Goal: Task Accomplishment & Management: Use online tool/utility

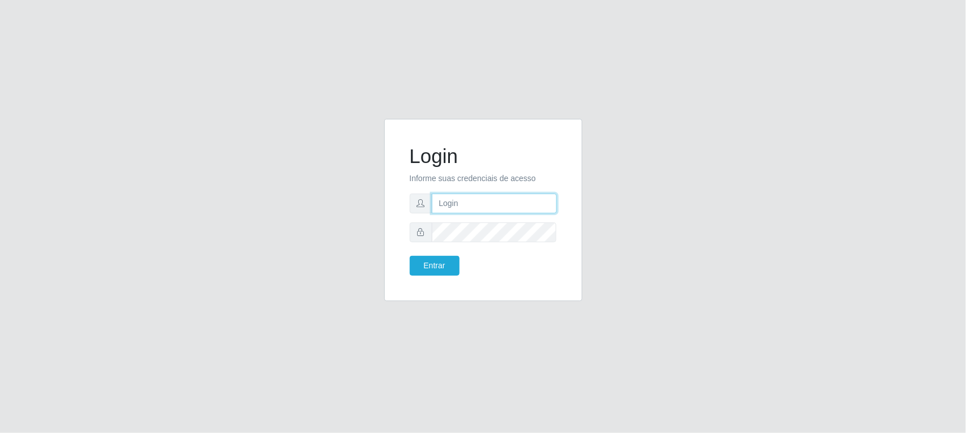
click at [463, 203] on input "text" at bounding box center [494, 204] width 125 height 20
paste input "[EMAIL_ADDRESS][DOMAIN_NAME]"
type input "[EMAIL_ADDRESS][DOMAIN_NAME]"
click at [435, 263] on button "Entrar" at bounding box center [435, 266] width 50 height 20
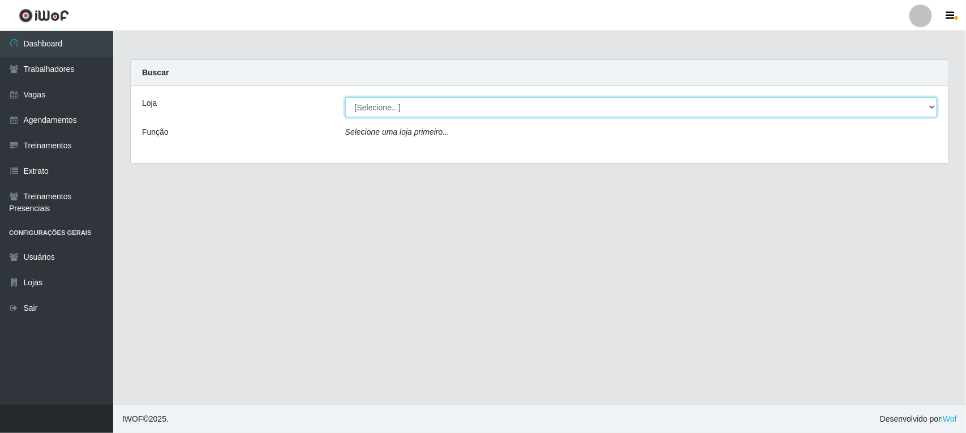
click at [929, 108] on select "[Selecione...] Lemos Supermercado LTDA" at bounding box center [641, 107] width 592 height 20
select select "67"
click at [345, 97] on select "[Selecione...] Lemos Supermercado LTDA" at bounding box center [641, 107] width 592 height 20
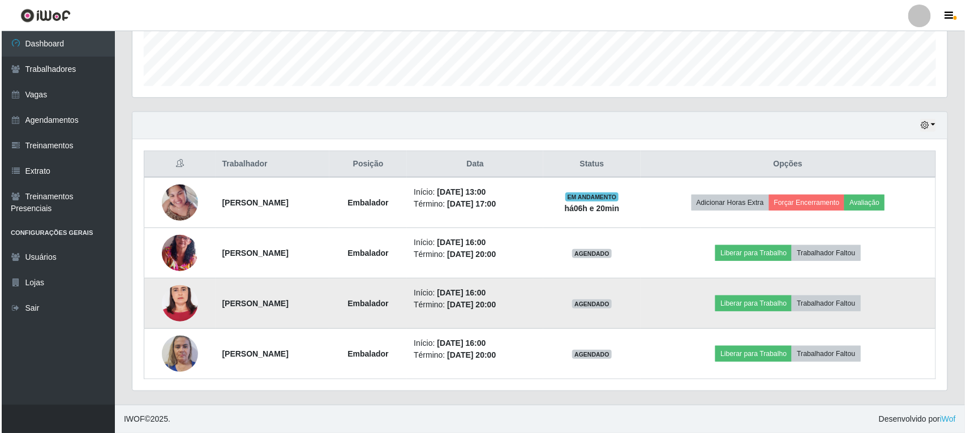
scroll to position [320, 0]
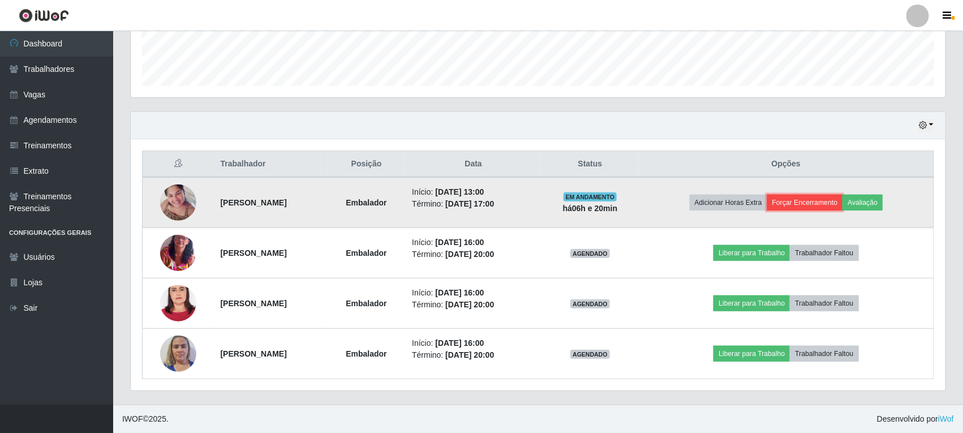
click at [808, 201] on button "Forçar Encerramento" at bounding box center [805, 203] width 76 height 16
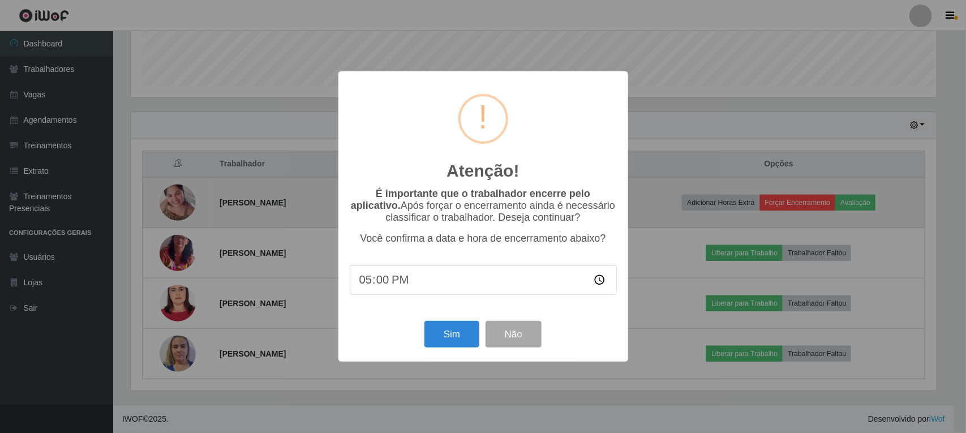
click at [808, 201] on div "Atenção! × É importante que o trabalhador encerre pelo aplicativo. Após forçar …" at bounding box center [483, 216] width 966 height 433
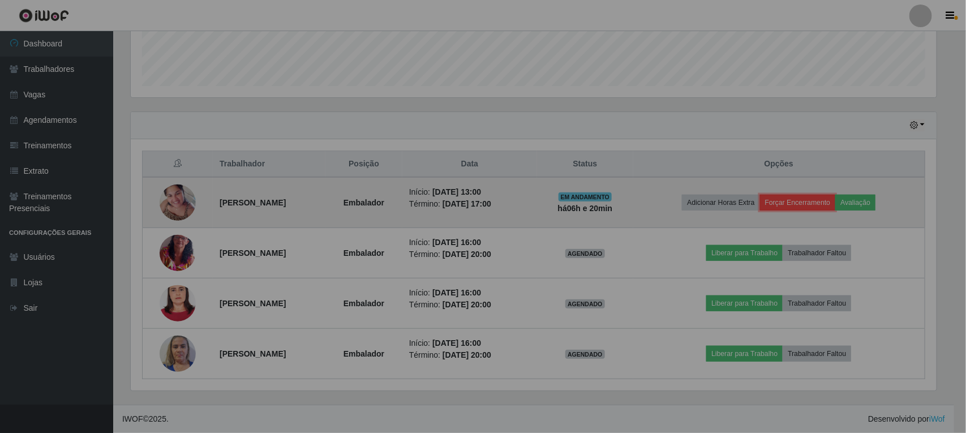
scroll to position [235, 815]
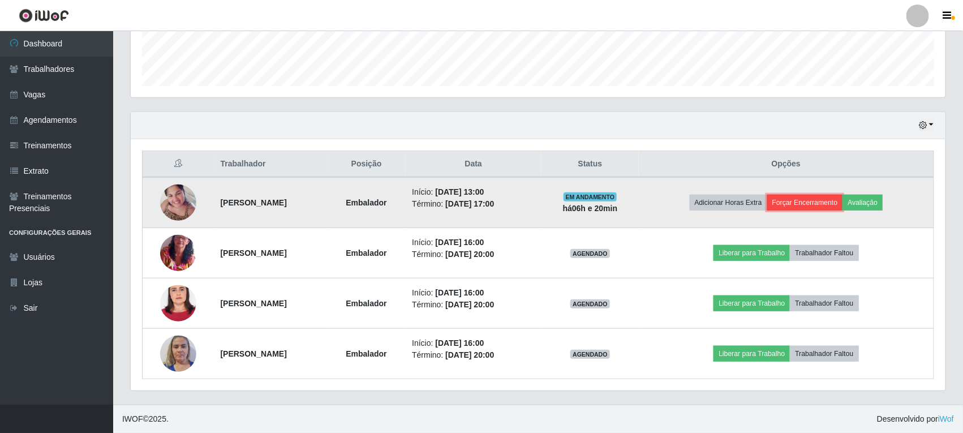
click at [808, 201] on button "Forçar Encerramento" at bounding box center [805, 203] width 76 height 16
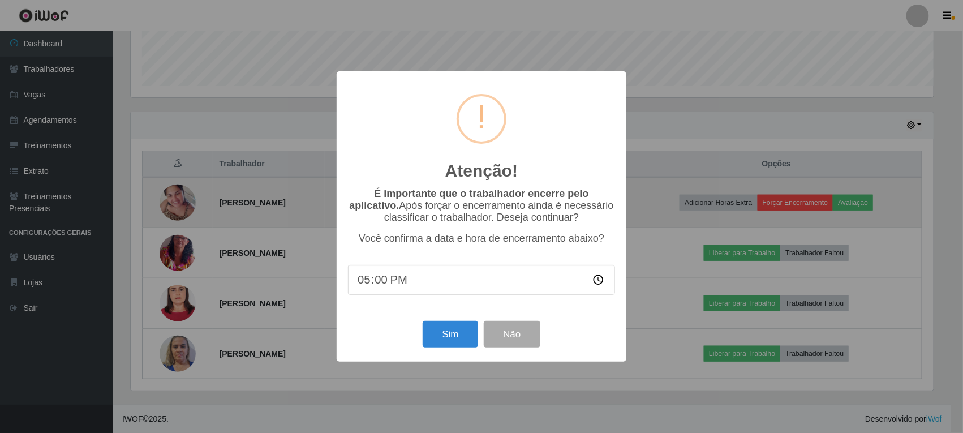
scroll to position [235, 805]
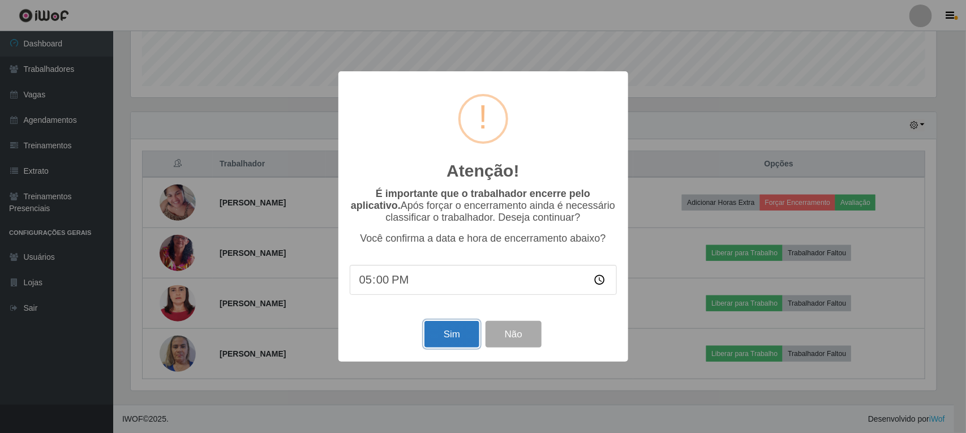
click at [465, 343] on button "Sim" at bounding box center [451, 334] width 55 height 27
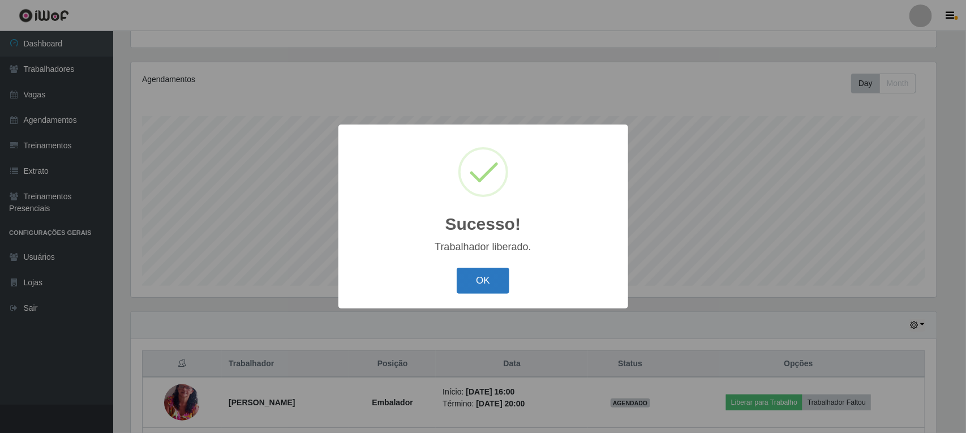
click at [476, 274] on button "OK" at bounding box center [483, 281] width 53 height 27
click at [476, 274] on div "Sucesso! × Trabalhador liberado. OK Cancel" at bounding box center [483, 216] width 966 height 433
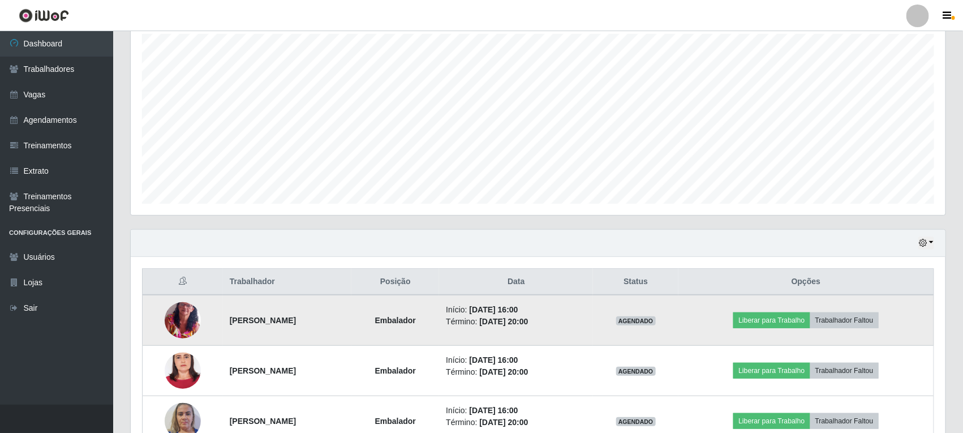
scroll to position [270, 0]
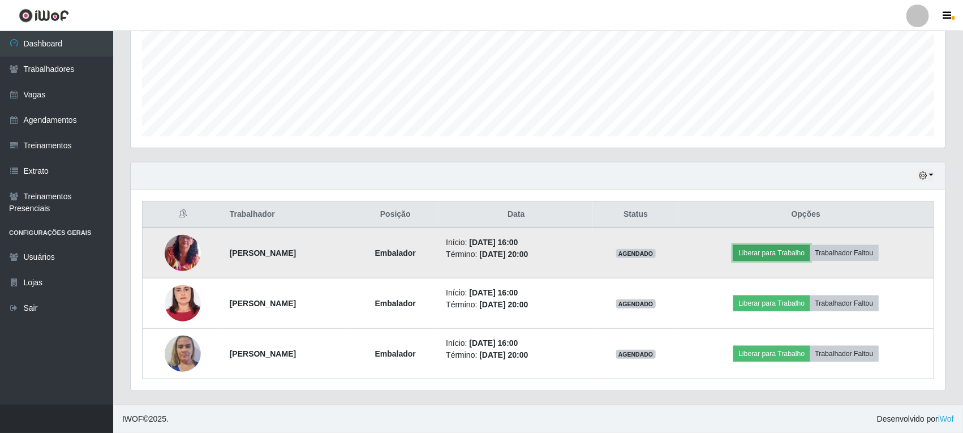
click at [788, 253] on button "Liberar para Trabalho" at bounding box center [771, 253] width 76 height 16
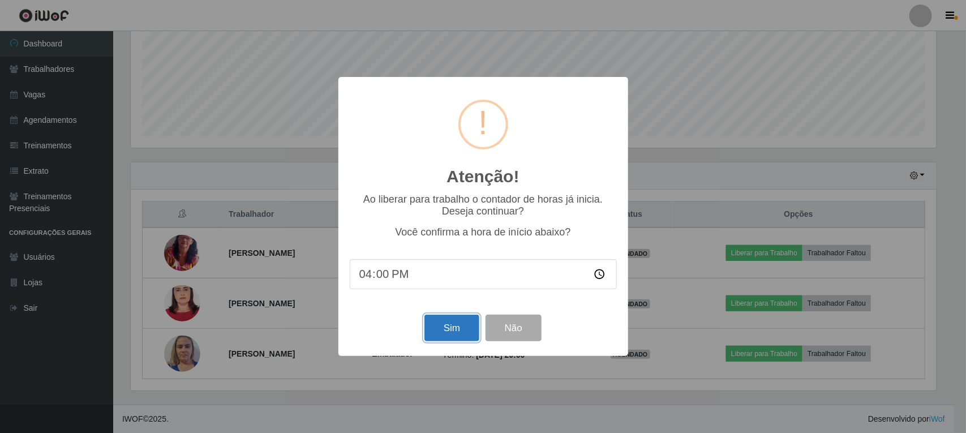
click at [451, 337] on button "Sim" at bounding box center [451, 328] width 55 height 27
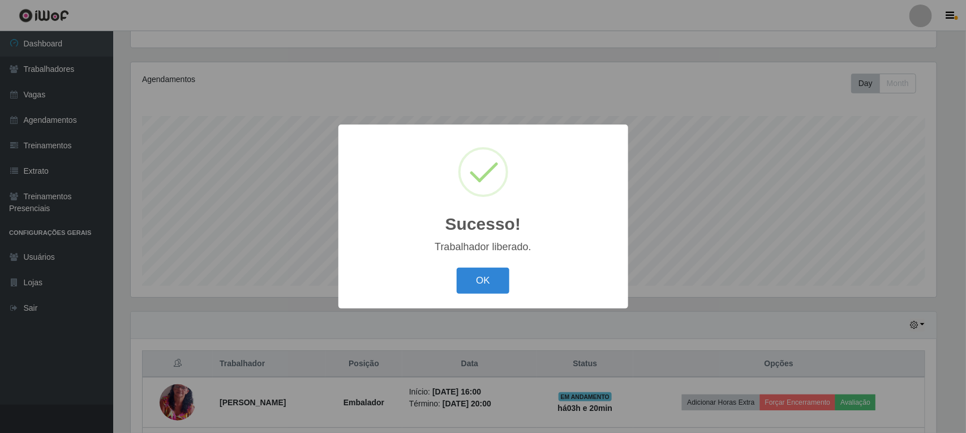
click at [456, 292] on div "OK Cancel" at bounding box center [483, 280] width 267 height 32
click at [468, 290] on button "OK" at bounding box center [483, 281] width 53 height 27
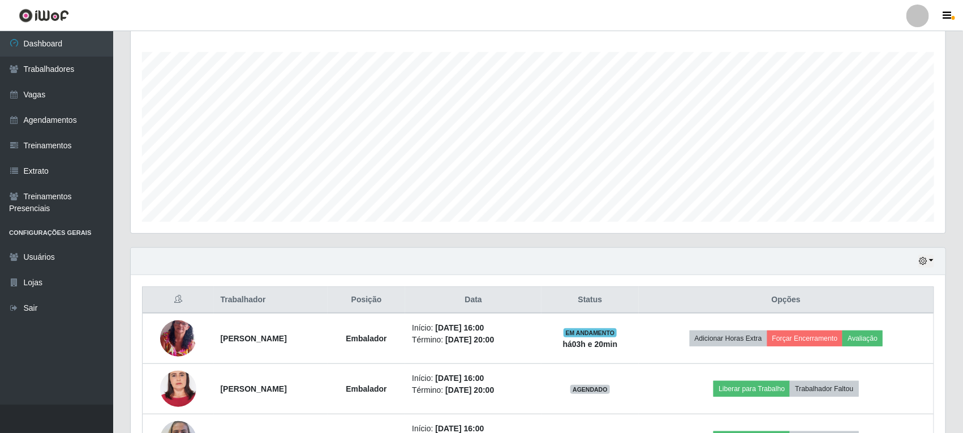
scroll to position [270, 0]
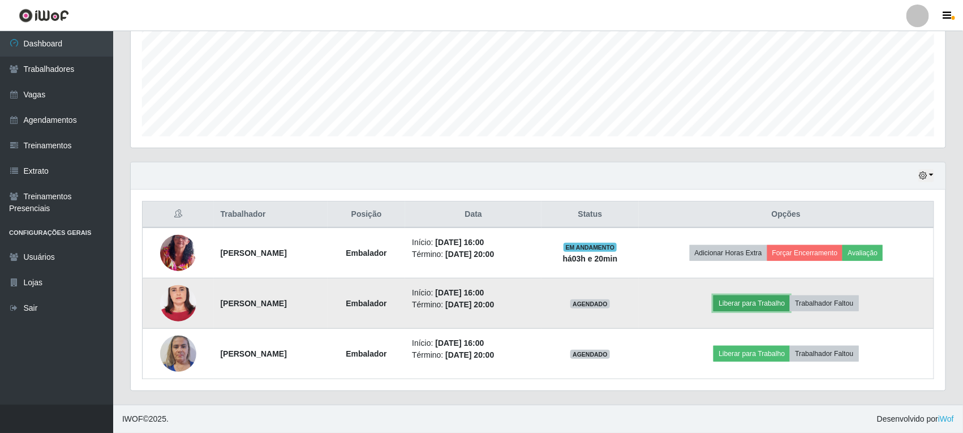
click at [772, 303] on button "Liberar para Trabalho" at bounding box center [752, 303] width 76 height 16
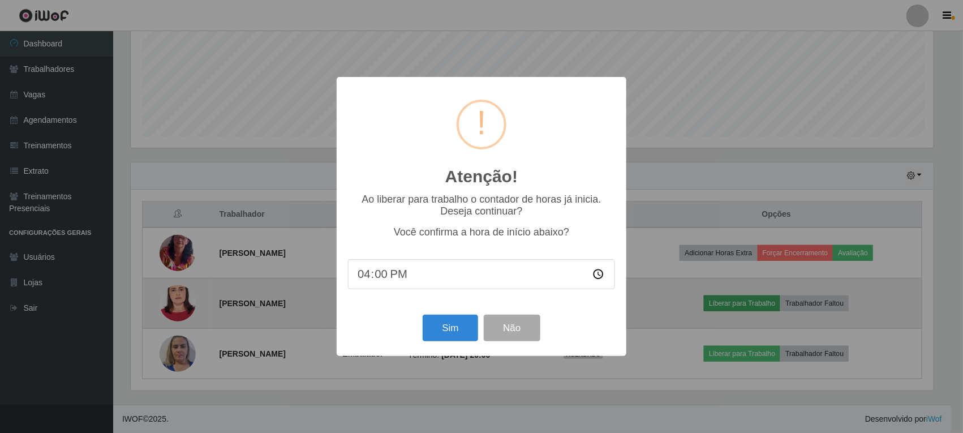
scroll to position [235, 805]
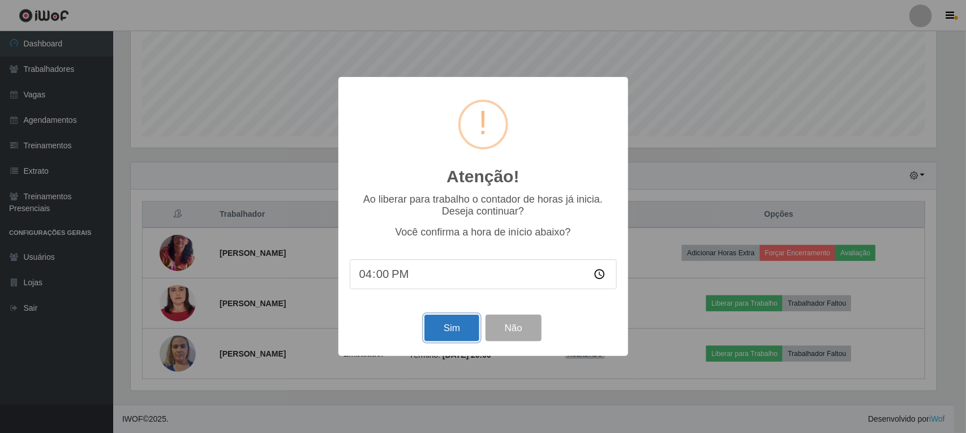
click at [440, 341] on button "Sim" at bounding box center [451, 328] width 55 height 27
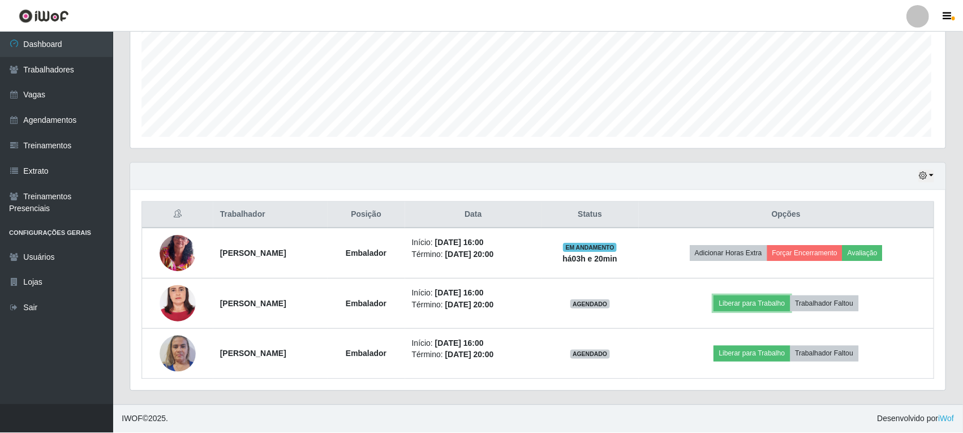
scroll to position [0, 0]
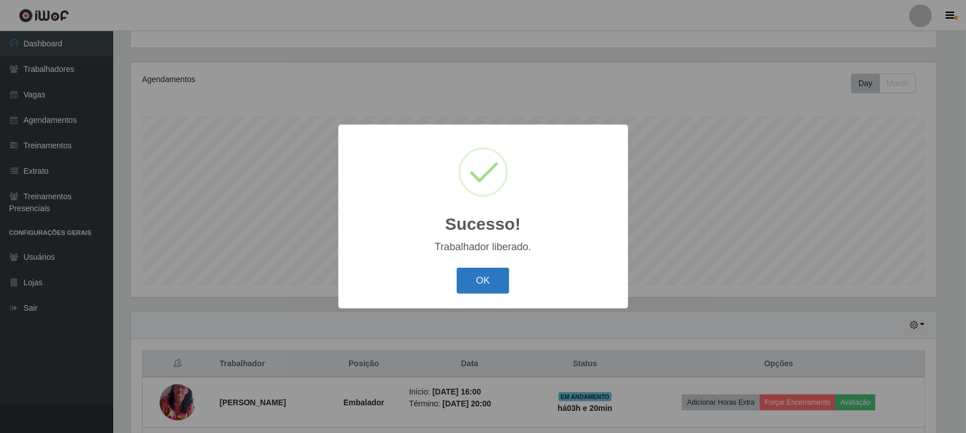
click at [488, 278] on button "OK" at bounding box center [483, 281] width 53 height 27
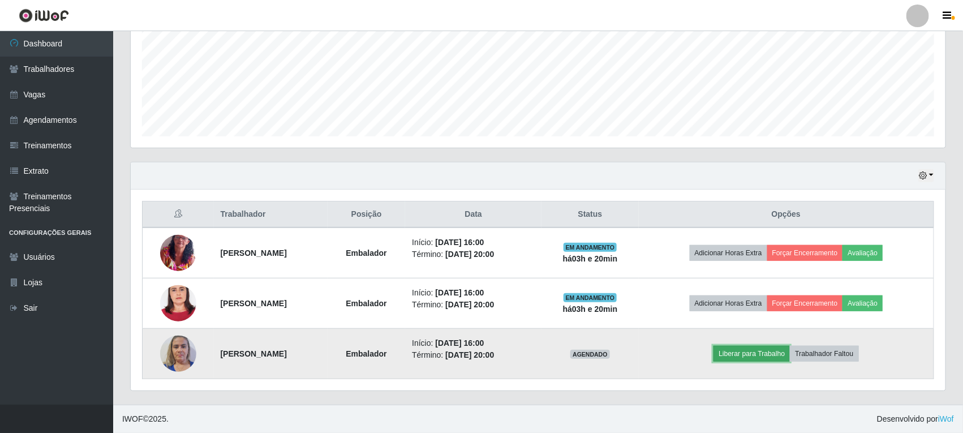
click at [767, 355] on button "Liberar para Trabalho" at bounding box center [752, 354] width 76 height 16
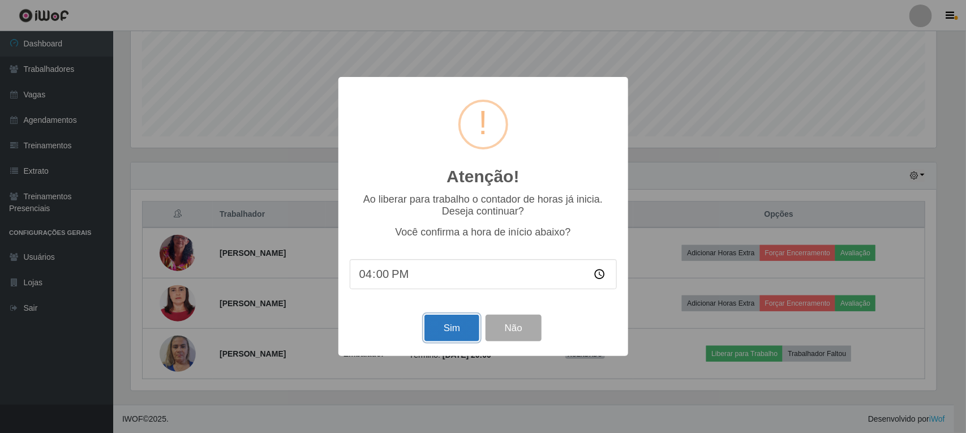
click at [462, 338] on button "Sim" at bounding box center [451, 328] width 55 height 27
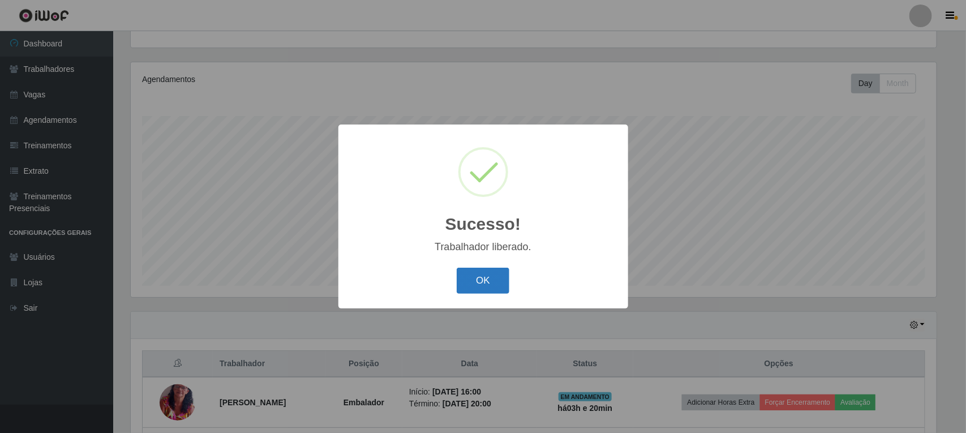
click at [474, 282] on button "OK" at bounding box center [483, 281] width 53 height 27
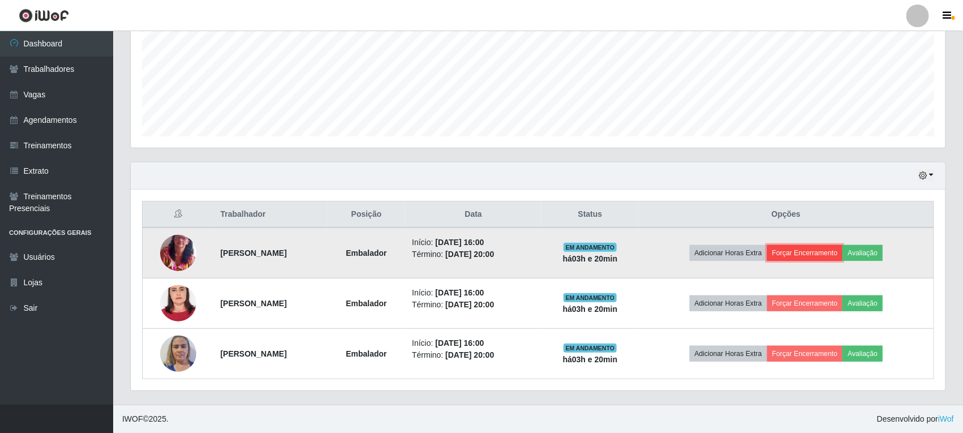
click at [819, 255] on button "Forçar Encerramento" at bounding box center [805, 253] width 76 height 16
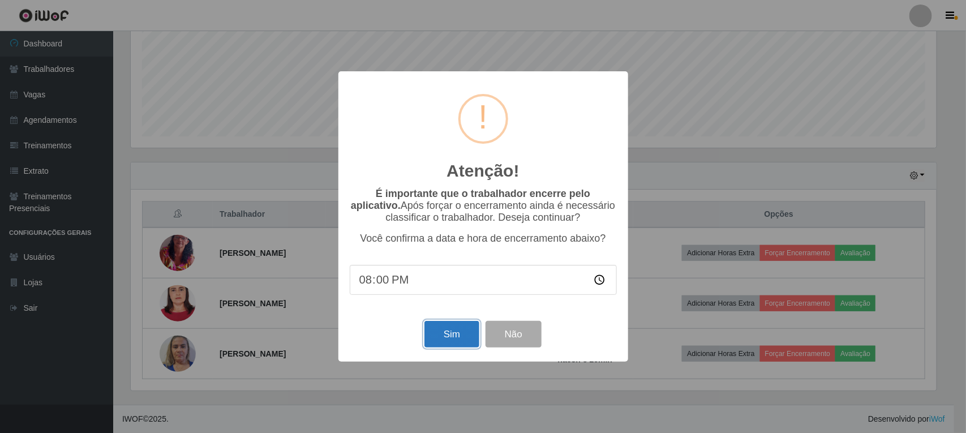
click at [441, 344] on button "Sim" at bounding box center [451, 334] width 55 height 27
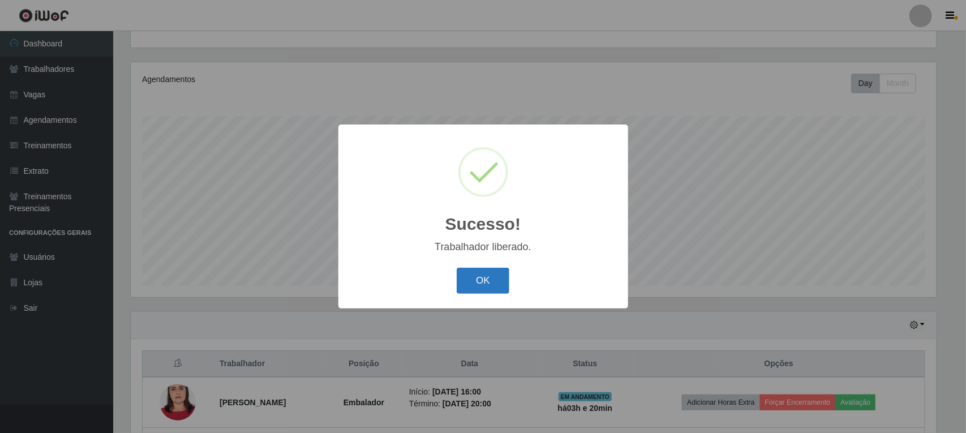
click at [478, 286] on button "OK" at bounding box center [483, 281] width 53 height 27
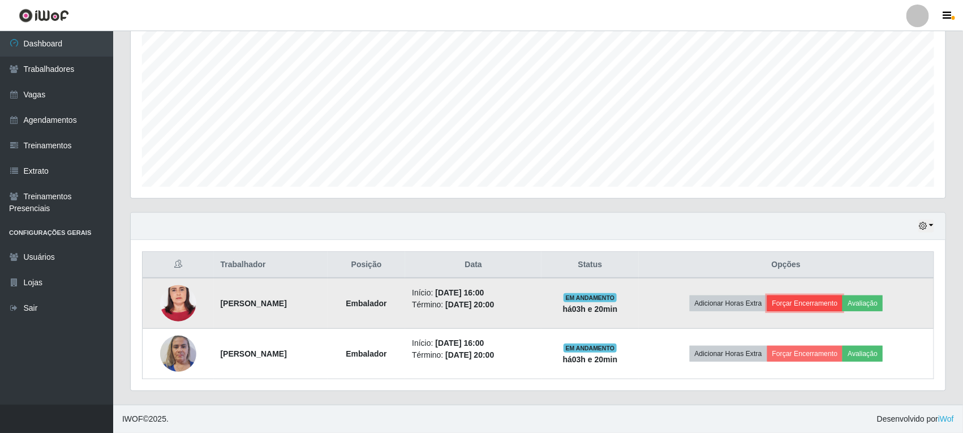
click at [827, 310] on button "Forçar Encerramento" at bounding box center [805, 303] width 76 height 16
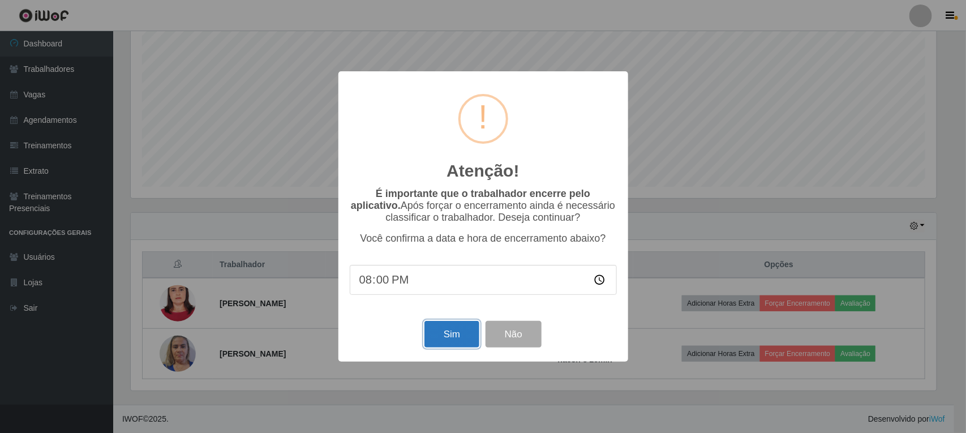
click at [442, 338] on button "Sim" at bounding box center [451, 334] width 55 height 27
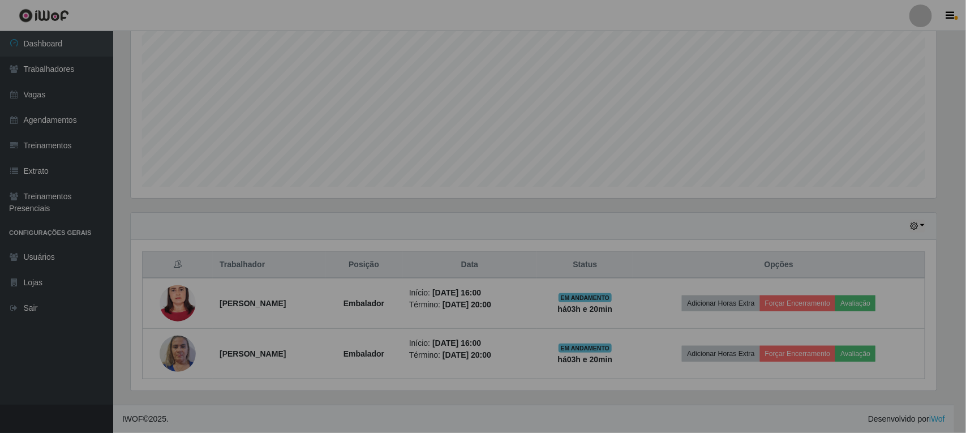
click at [442, 338] on div "Atenção! × É importante que o trabalhador encerre pelo aplicativo. Após forçar …" at bounding box center [483, 216] width 966 height 433
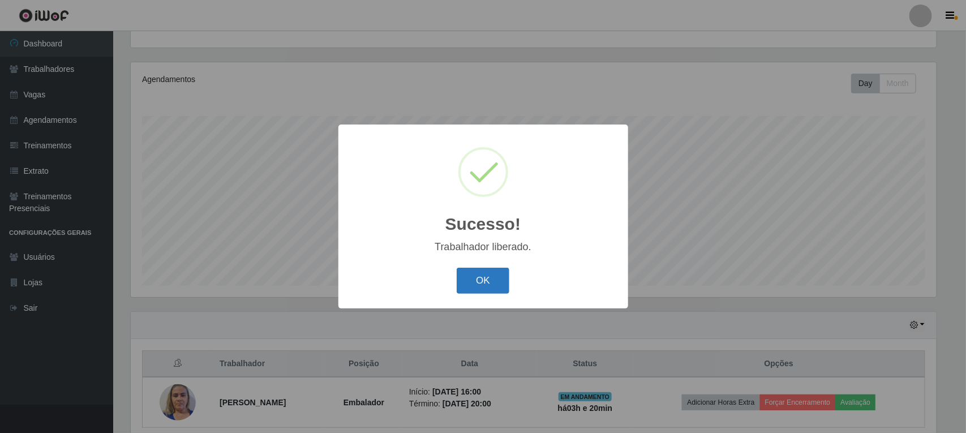
click at [499, 272] on button "OK" at bounding box center [483, 281] width 53 height 27
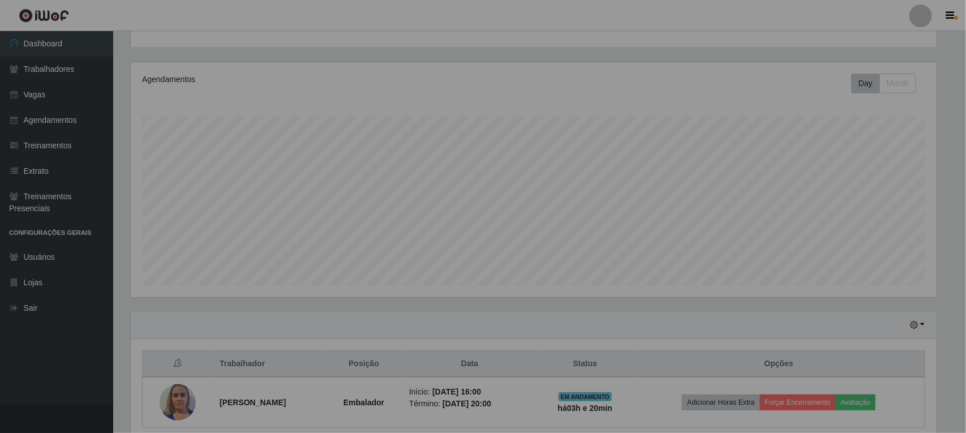
click at [499, 272] on div "Sucesso! × Trabalhador liberado. OK Cancel" at bounding box center [483, 216] width 966 height 433
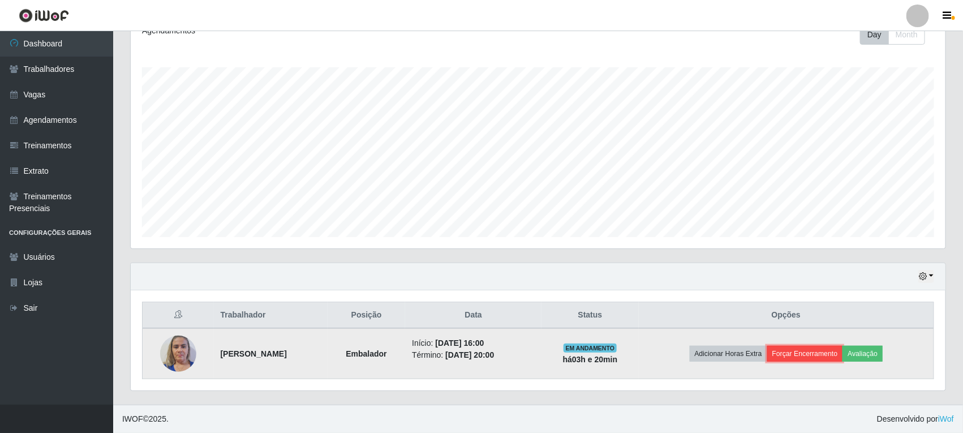
click at [819, 351] on button "Forçar Encerramento" at bounding box center [805, 354] width 76 height 16
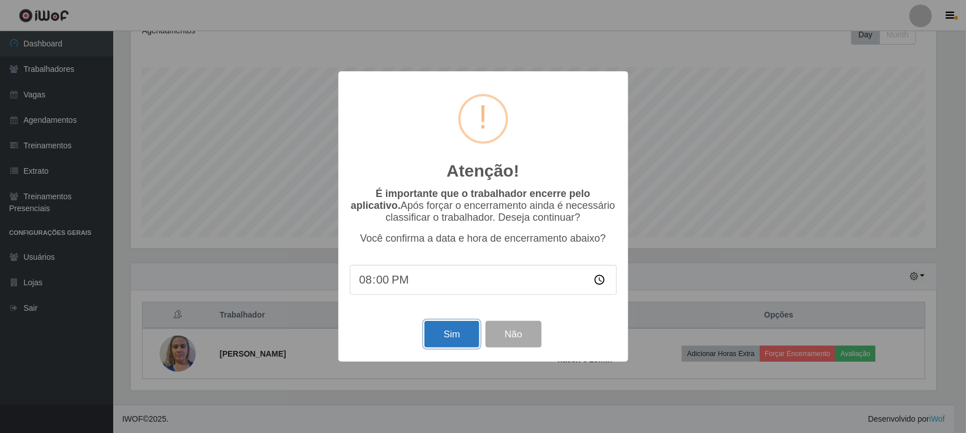
click at [454, 340] on button "Sim" at bounding box center [451, 334] width 55 height 27
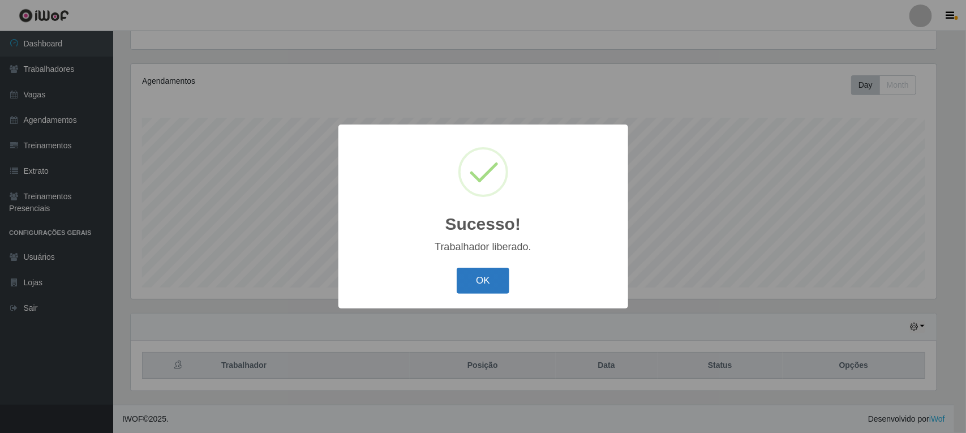
drag, startPoint x: 493, startPoint y: 280, endPoint x: 768, endPoint y: 164, distance: 298.5
click at [494, 281] on button "OK" at bounding box center [483, 281] width 53 height 27
